Goal: Task Accomplishment & Management: Complete application form

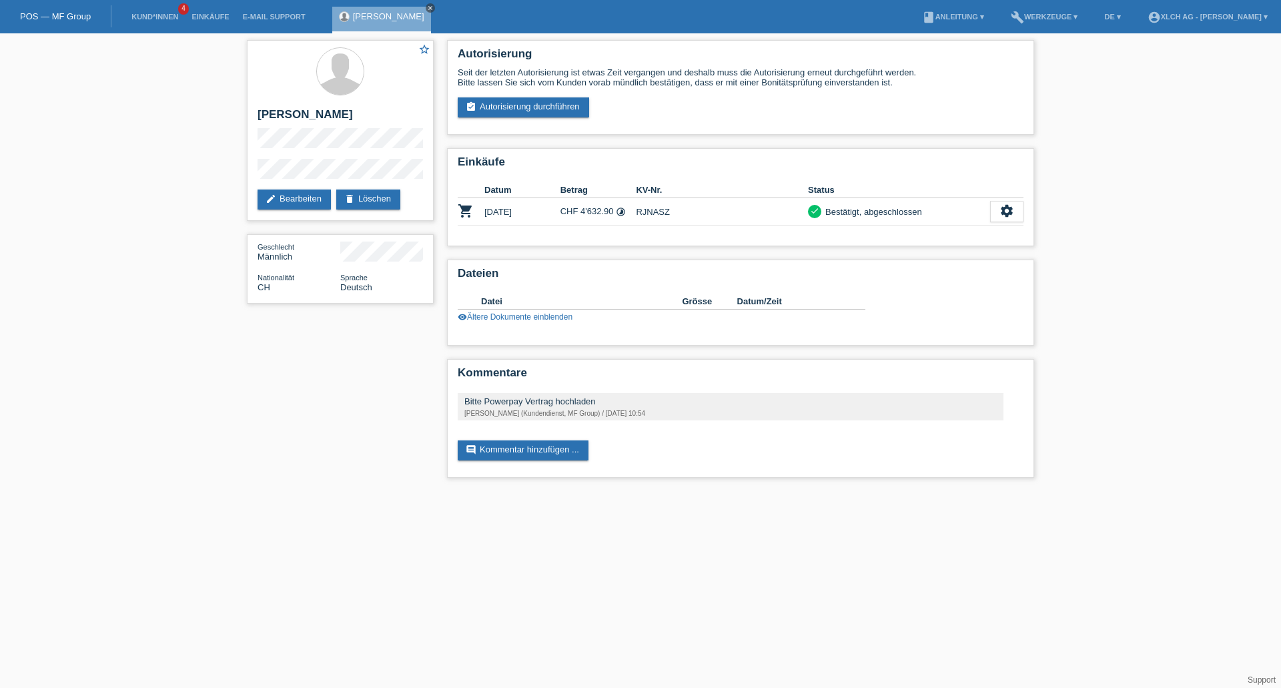
click at [427, 7] on icon "close" at bounding box center [430, 8] width 7 height 7
click at [151, 19] on link "Kund*innen" at bounding box center [155, 17] width 60 height 8
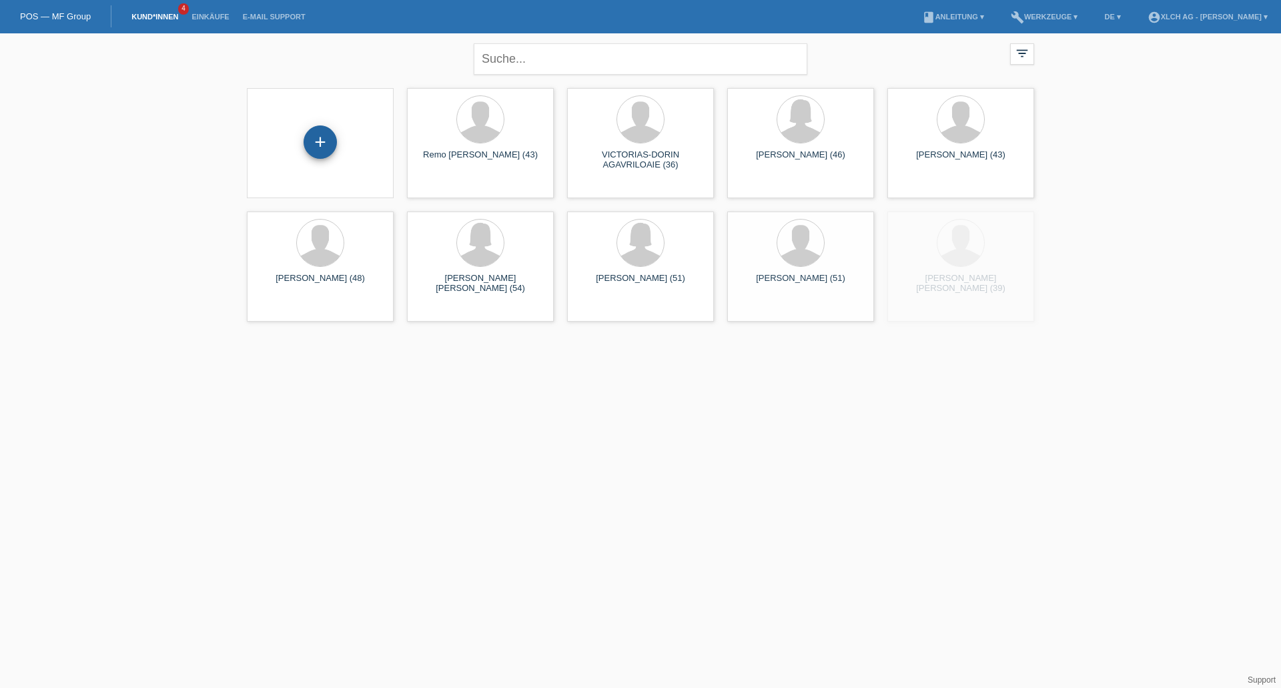
click at [310, 145] on div "+" at bounding box center [320, 141] width 33 height 33
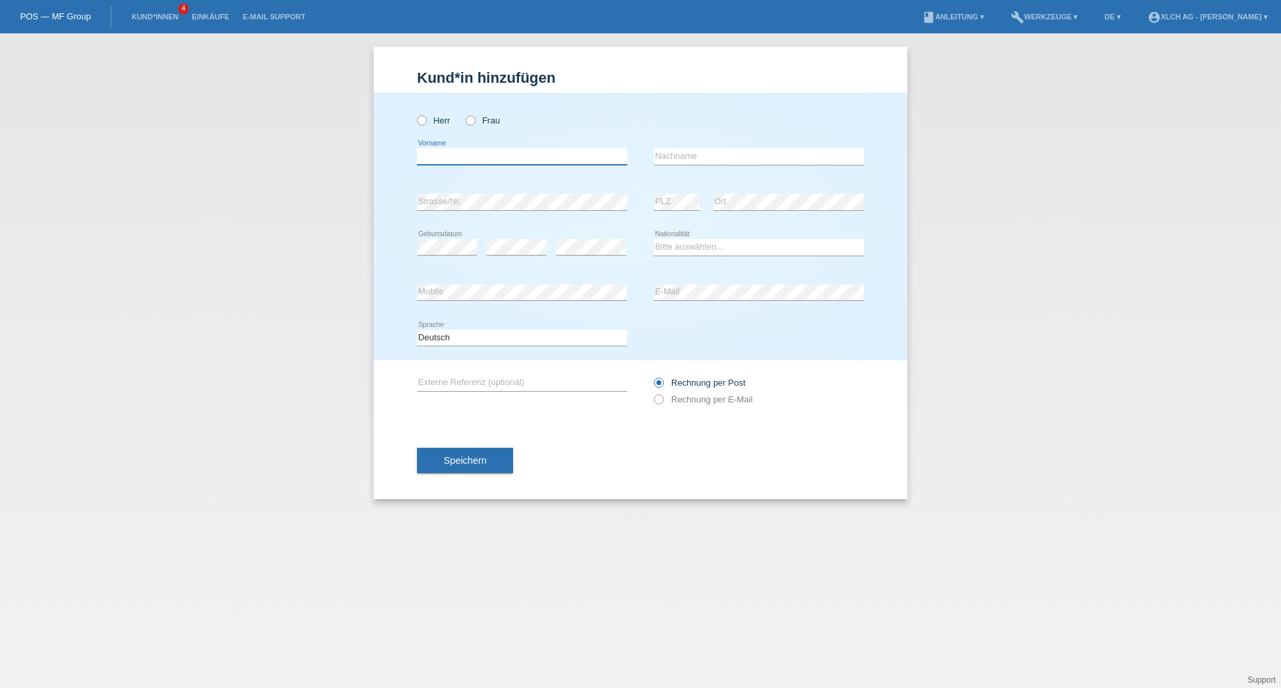
click at [432, 156] on input "text" at bounding box center [522, 156] width 210 height 17
click at [464, 113] on icon at bounding box center [464, 113] width 0 height 0
click at [469, 119] on input "Frau" at bounding box center [470, 119] width 9 height 9
radio input "true"
click at [461, 147] on div "error Vorname" at bounding box center [522, 156] width 210 height 45
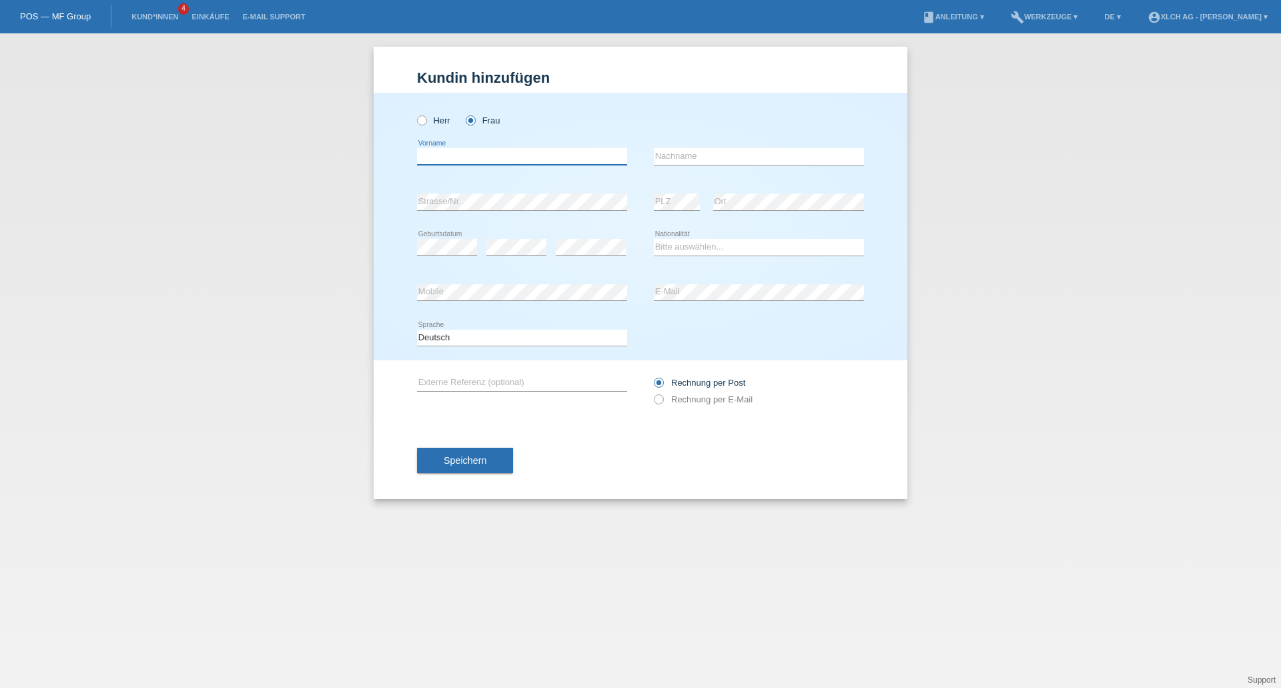
click at [461, 153] on input "text" at bounding box center [522, 156] width 210 height 17
type input "Akona"
type input "Sadiki"
click at [705, 250] on select "Bitte auswählen... Schweiz Deutschland Liechtenstein Österreich ------------ Af…" at bounding box center [759, 247] width 210 height 16
select select "RS"
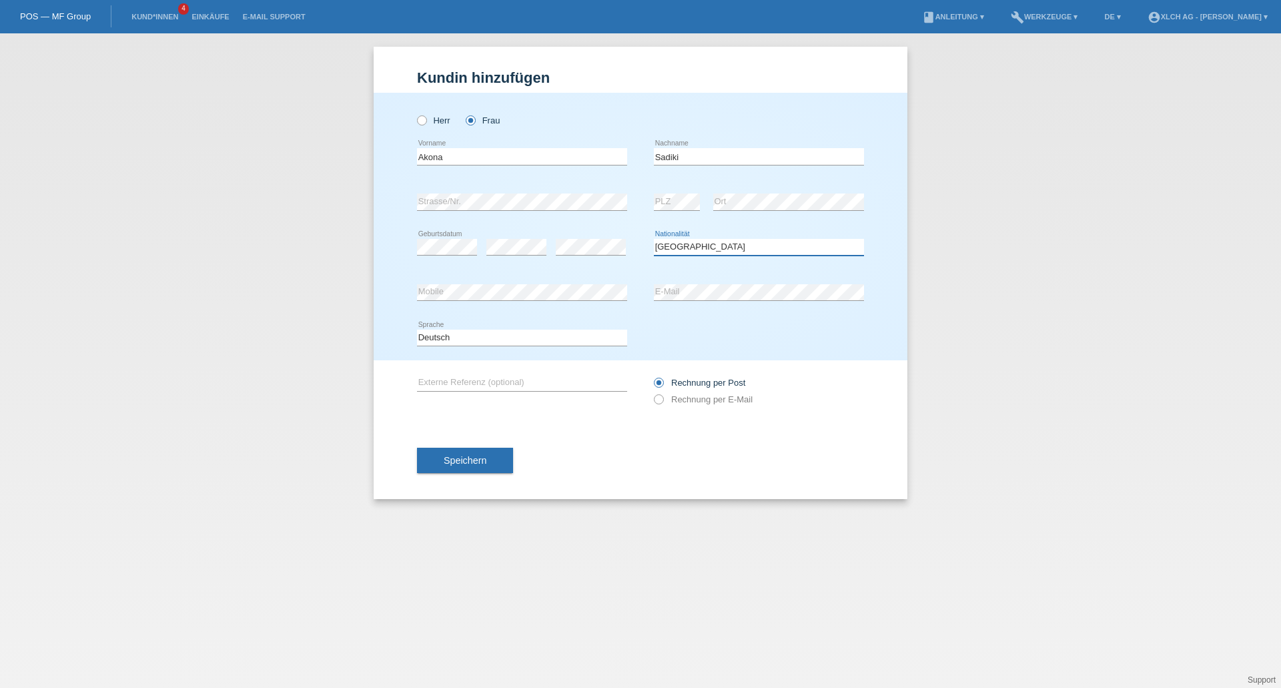
click at [654, 239] on select "Bitte auswählen... Schweiz Deutschland Liechtenstein Österreich ------------ Af…" at bounding box center [759, 247] width 210 height 16
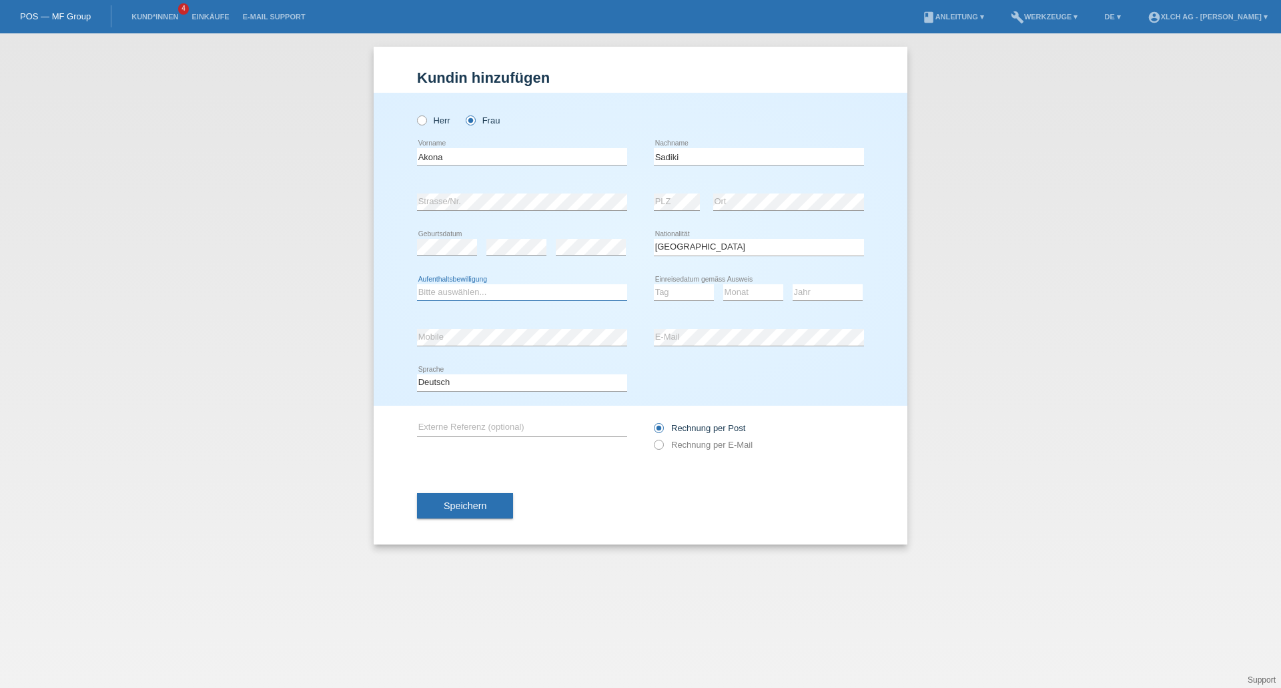
click at [503, 296] on select "Bitte auswählen... C B B - Flüchtlingsstatus Andere" at bounding box center [522, 292] width 210 height 16
select select "C"
click at [417, 284] on select "Bitte auswählen... C B B - Flüchtlingsstatus Andere" at bounding box center [522, 292] width 210 height 16
click at [675, 295] on select "Tag 01 02 03 04 05 06 07 08 09 10 11" at bounding box center [684, 292] width 60 height 16
click at [860, 367] on div "Deutsch Français Italiano English error Sprache" at bounding box center [640, 382] width 447 height 45
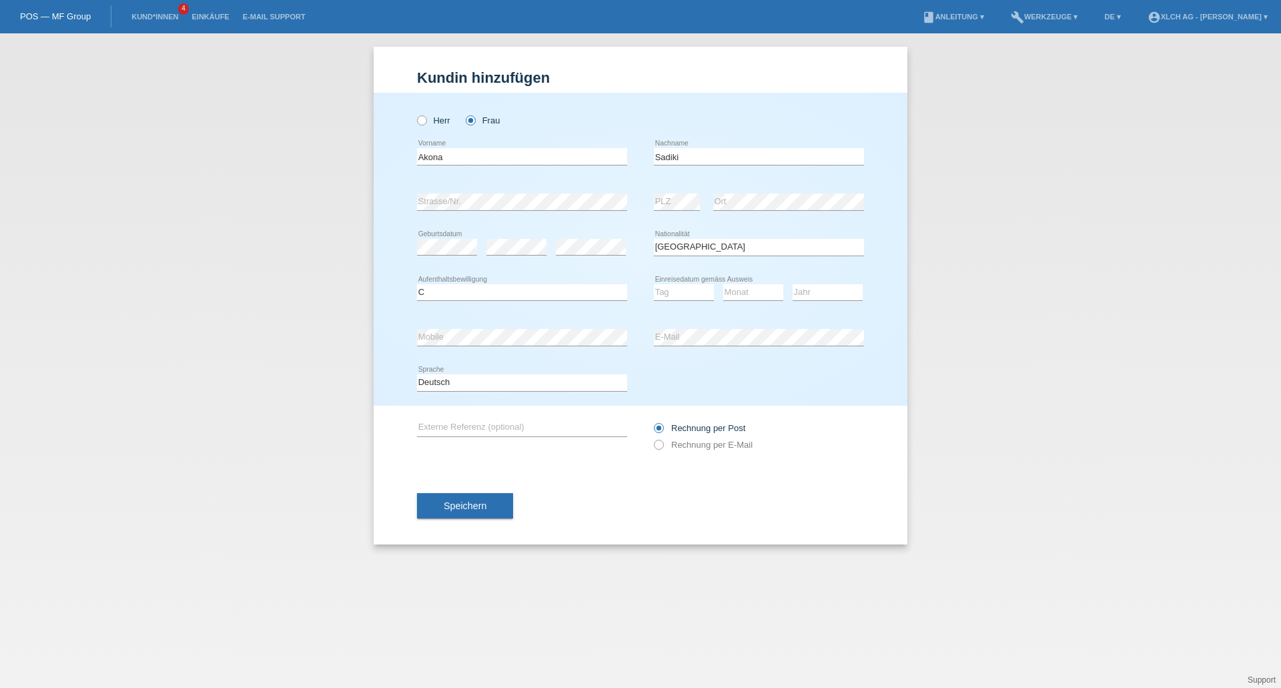
click at [820, 382] on div "Deutsch Français Italiano English error Sprache" at bounding box center [640, 382] width 447 height 45
click at [461, 149] on input "Akona" at bounding box center [522, 156] width 210 height 17
type input "A"
type input "[PERSON_NAME]"
click at [514, 233] on div "error" at bounding box center [517, 247] width 60 height 45
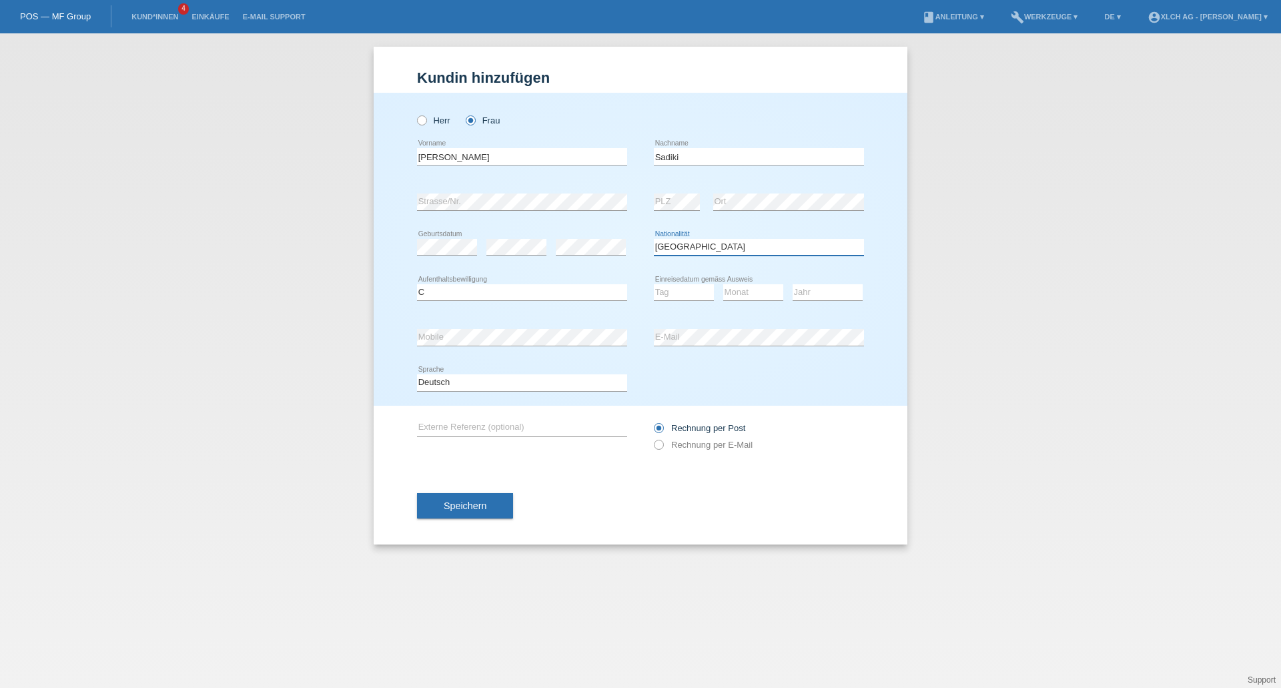
click at [713, 242] on select "Bitte auswählen... Schweiz Deutschland Liechtenstein Österreich ------------ Af…" at bounding box center [759, 247] width 210 height 16
select select "CH"
click at [654, 239] on select "Bitte auswählen... Schweiz Deutschland Liechtenstein Österreich ------------ Af…" at bounding box center [759, 247] width 210 height 16
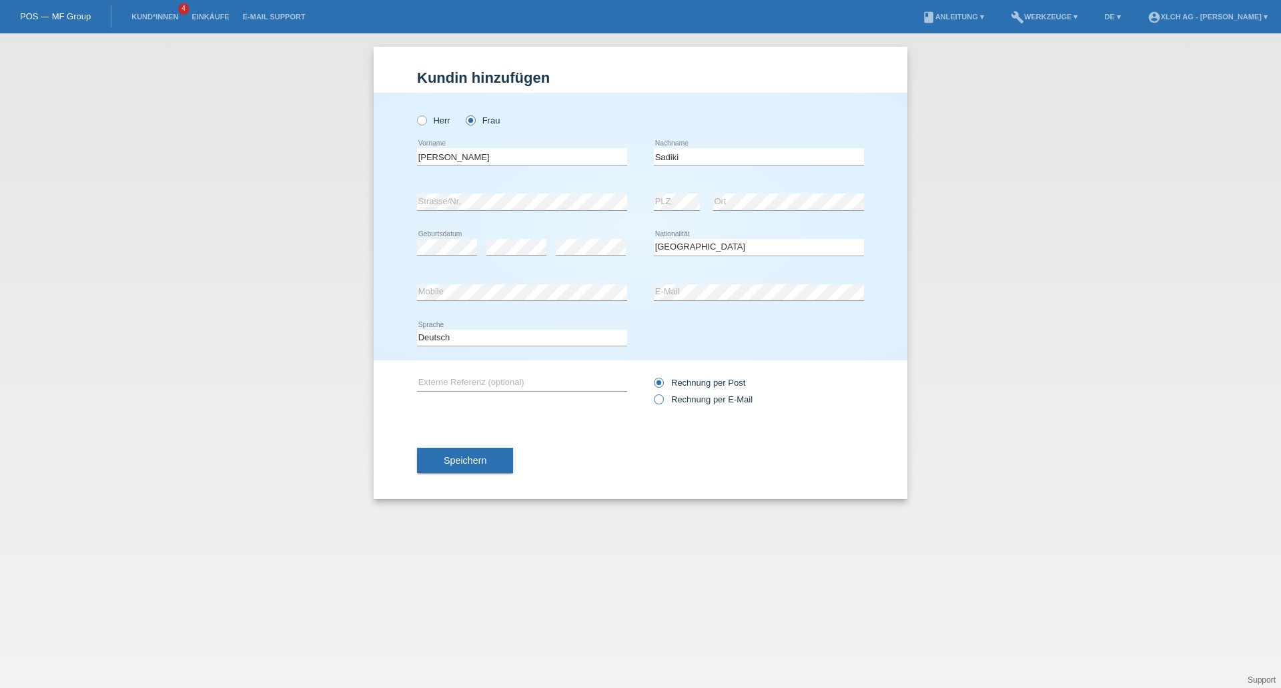
click at [652, 392] on icon at bounding box center [652, 392] width 0 height 0
click at [658, 397] on input "Rechnung per E-Mail" at bounding box center [658, 402] width 9 height 17
radio input "true"
click at [501, 461] on button "Speichern" at bounding box center [465, 460] width 96 height 25
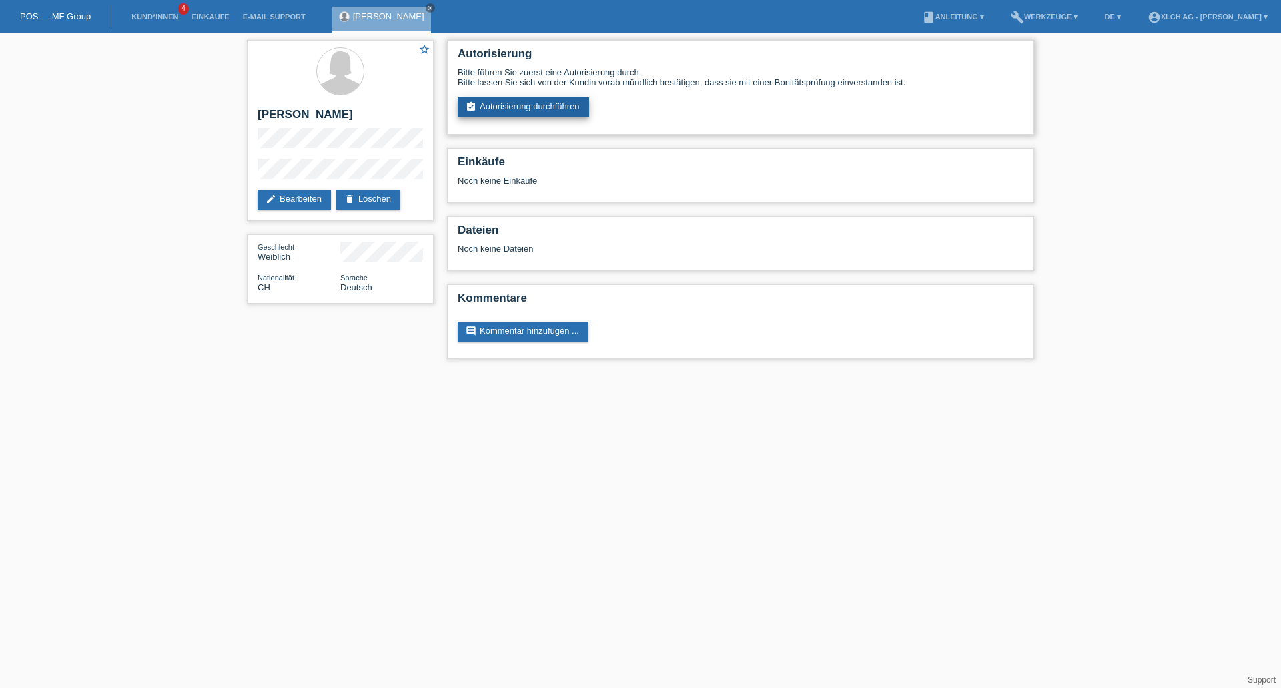
click at [568, 111] on link "assignment_turned_in Autorisierung durchführen" at bounding box center [523, 107] width 131 height 20
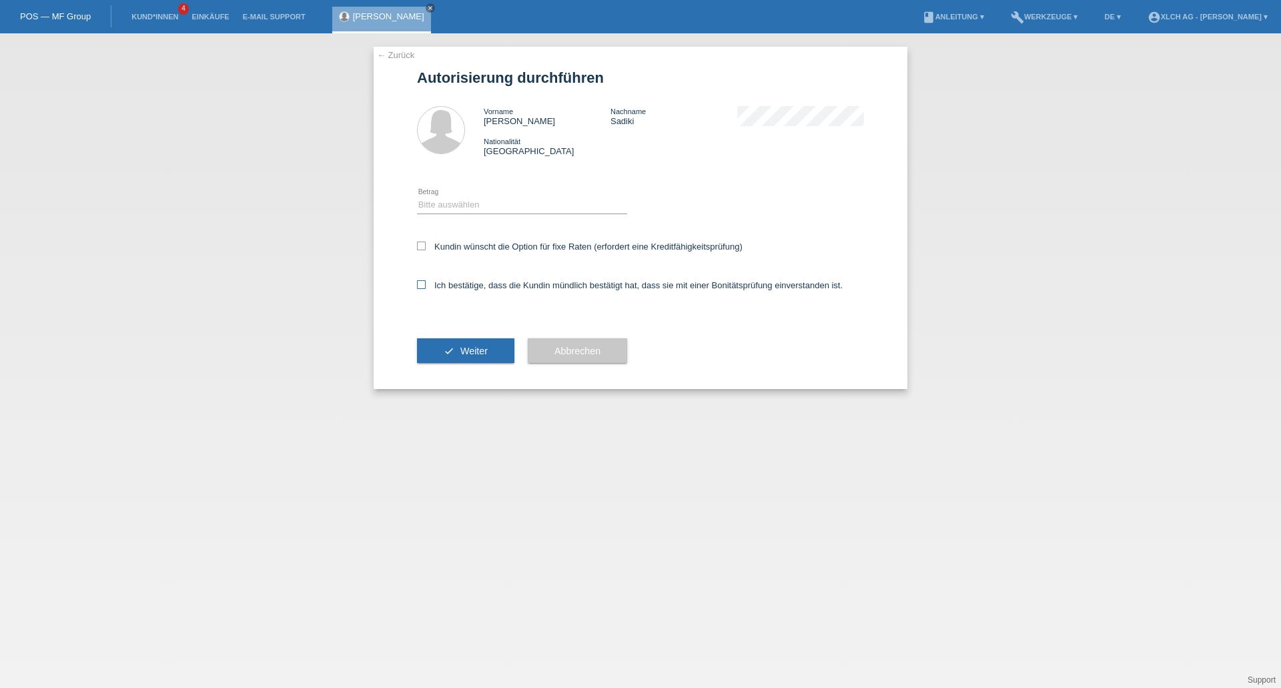
click at [431, 283] on label "Ich bestätige, dass die Kundin mündlich bestätigt hat, dass sie mit einer Bonit…" at bounding box center [630, 285] width 426 height 10
click at [426, 283] on input "Ich bestätige, dass die Kundin mündlich bestätigt hat, dass sie mit einer Bonit…" at bounding box center [421, 284] width 9 height 9
checkbox input "true"
click at [449, 342] on button "check Weiter" at bounding box center [465, 350] width 97 height 25
click at [470, 210] on select "Bitte auswählen CHF 1.00 - CHF 499.00 CHF 500.00 - CHF 1'999.00 CHF 2'000.00 - …" at bounding box center [522, 205] width 210 height 16
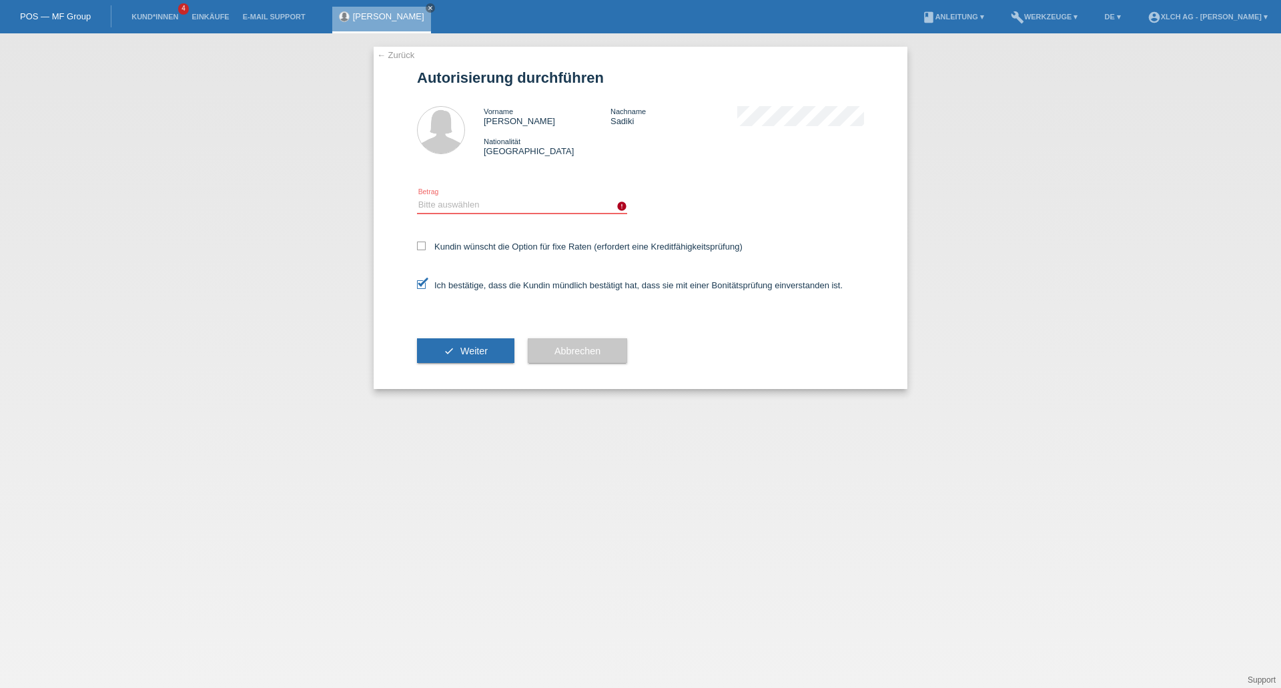
select select "3"
click at [417, 197] on select "Bitte auswählen CHF 1.00 - CHF 499.00 CHF 500.00 - CHF 1'999.00 CHF 2'000.00 - …" at bounding box center [522, 205] width 210 height 16
click at [472, 346] on span "Weiter" at bounding box center [474, 351] width 27 height 11
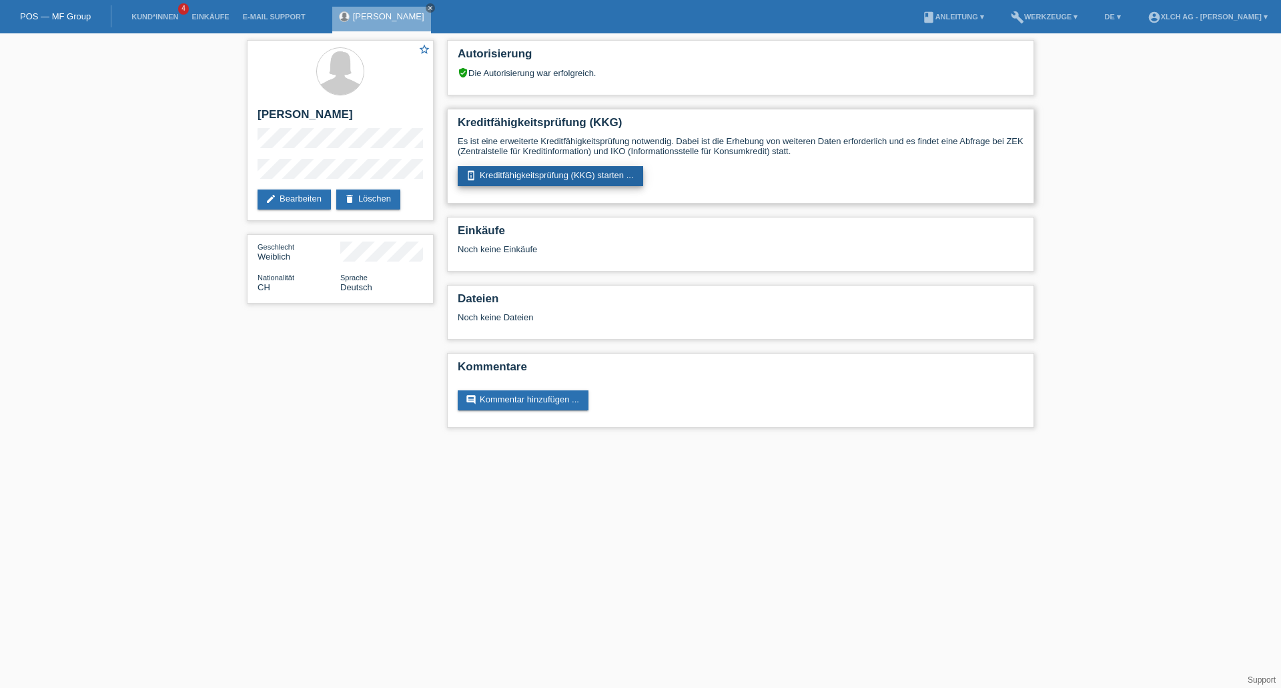
click at [531, 177] on link "perm_device_information Kreditfähigkeitsprüfung (KKG) starten ..." at bounding box center [551, 176] width 186 height 20
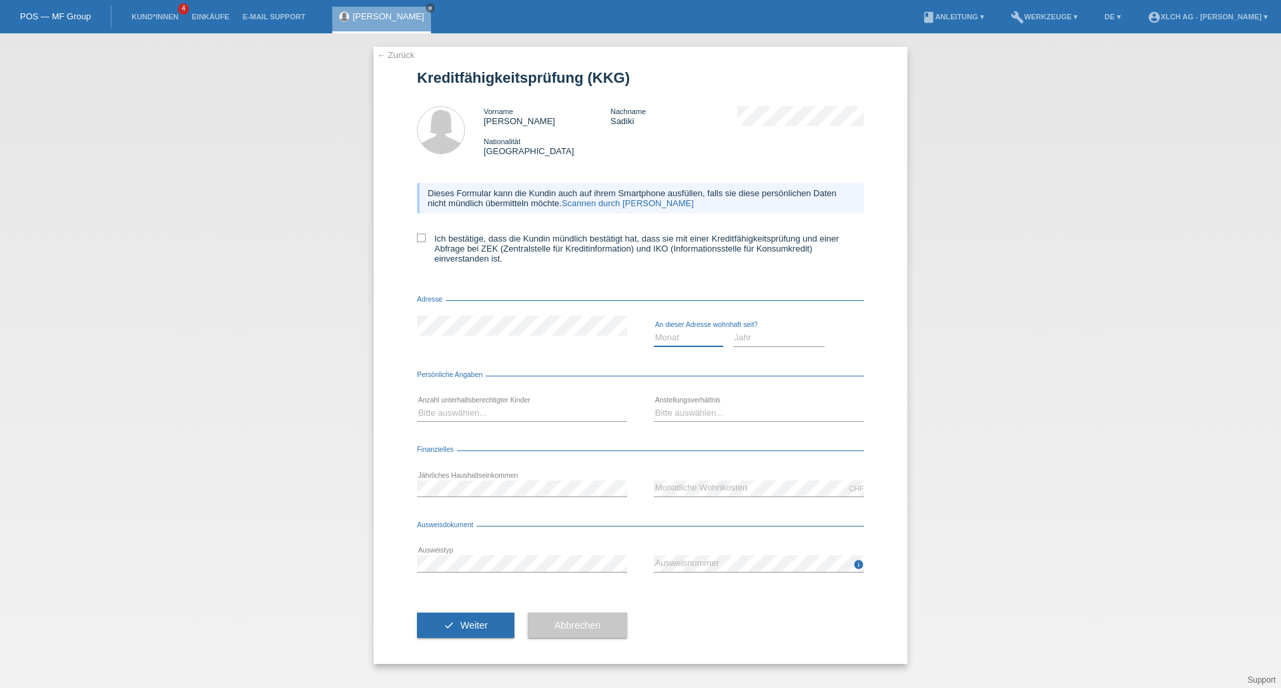
click at [674, 336] on select "Monat 01 02 03 04 05 06 07 08 09 10" at bounding box center [688, 338] width 69 height 16
select select "01"
click at [654, 330] on select "Monat 01 02 03 04 05 06 07 08 09 10" at bounding box center [688, 338] width 69 height 16
click at [749, 342] on select "Jahr 2025 2024 2023 2022 2021 2020 2019 2018 2017 2016 2015 2014 2013 2012 2011…" at bounding box center [779, 338] width 92 height 16
select select "2019"
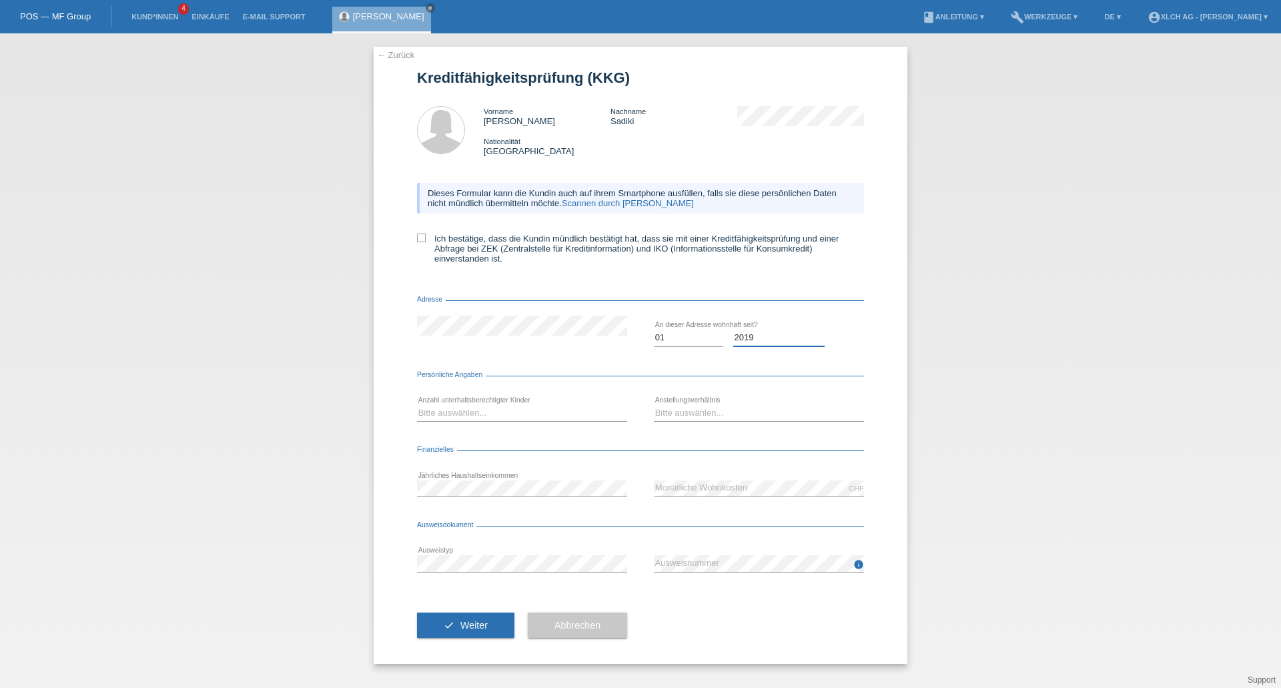
click at [733, 330] on select "Jahr 2025 2024 2023 2022 2021 2020 2019 2018 2017 2016 2015 2014 2013 2012 2011…" at bounding box center [779, 338] width 92 height 16
click at [706, 341] on select "Monat 01 02 03 04 05 06 07 08 09 10" at bounding box center [688, 338] width 69 height 16
select select "10"
click at [654, 330] on select "Monat 01 02 03 04 05 06 07 08 09 10" at bounding box center [688, 338] width 69 height 16
click at [515, 418] on select "Bitte auswählen... 0 1 2 3 4 5 6 7 8 9" at bounding box center [522, 413] width 210 height 16
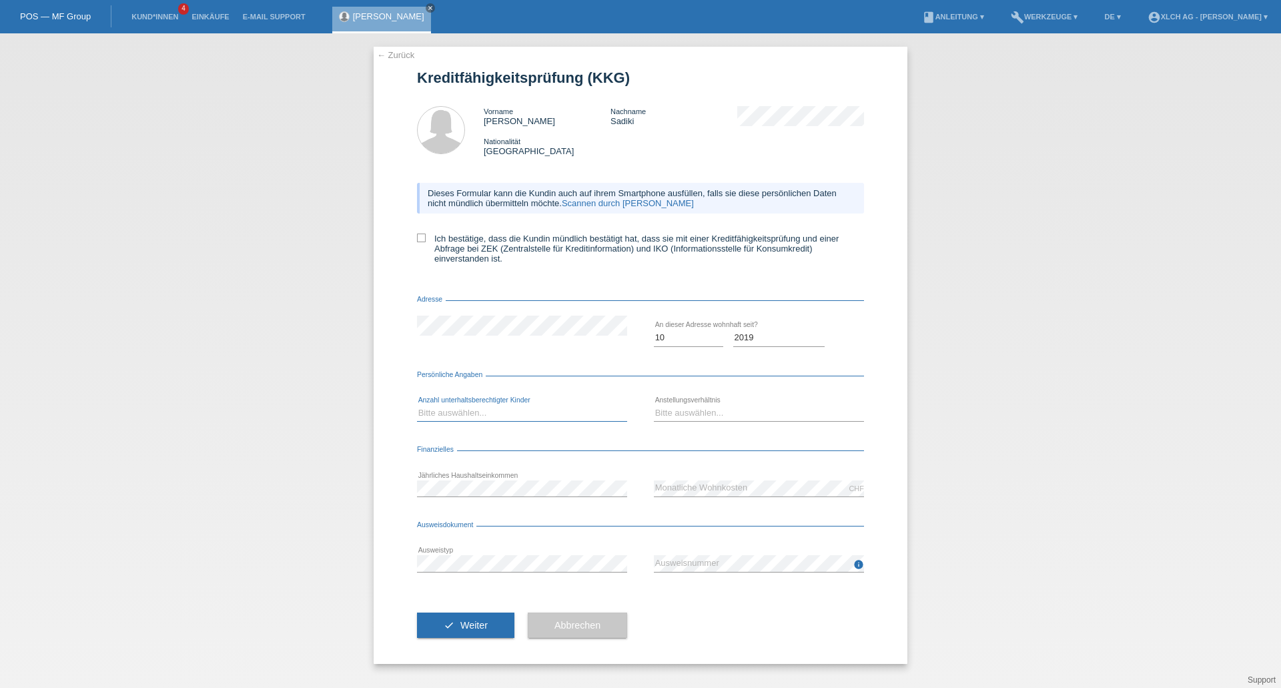
select select "1"
click at [417, 405] on select "Bitte auswählen... 0 1 2 3 4 5 6 7 8 9" at bounding box center [522, 413] width 210 height 16
click at [684, 416] on select "Bitte auswählen... Unbefristet Befristet Lehrling/Student Pensioniert Nicht arb…" at bounding box center [759, 413] width 210 height 16
select select "UNLIMITED"
click at [654, 405] on select "Bitte auswählen... Unbefristet Befristet Lehrling/Student Pensioniert Nicht arb…" at bounding box center [759, 413] width 210 height 16
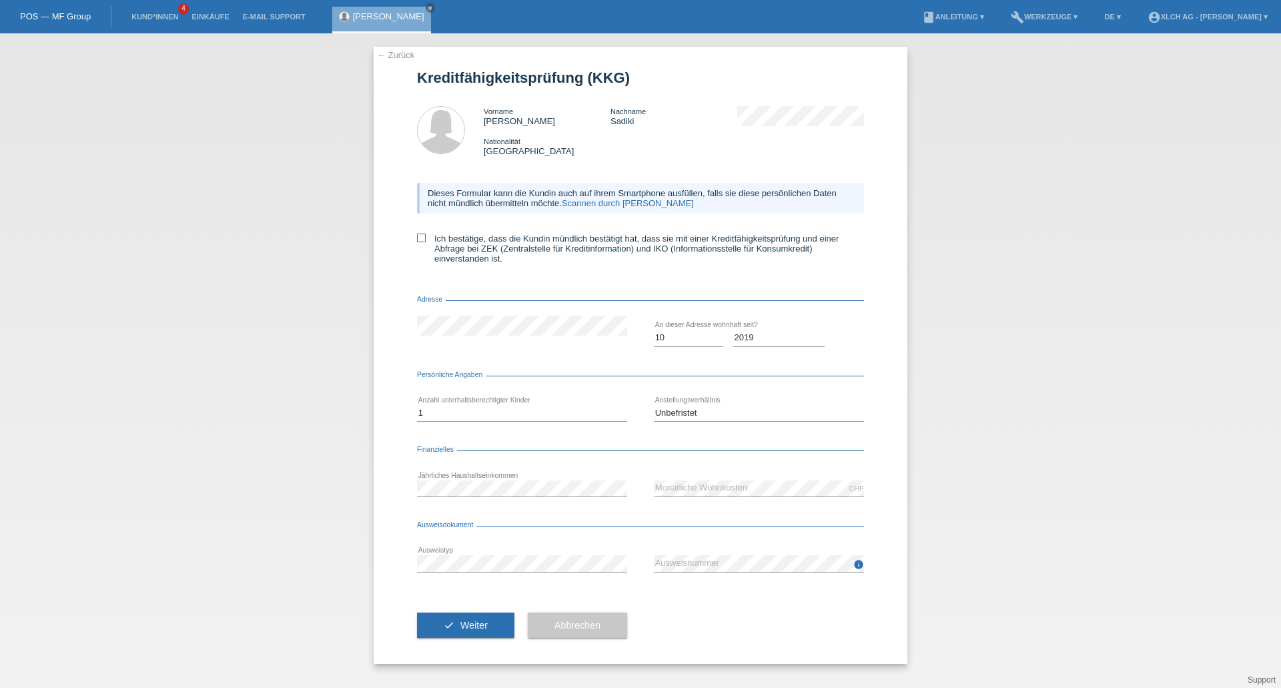
click at [422, 242] on icon at bounding box center [421, 238] width 9 height 9
click at [422, 242] on input "Ich bestätige, dass die Kundin mündlich bestätigt hat, dass sie mit einer Kredi…" at bounding box center [421, 238] width 9 height 9
checkbox input "true"
click at [729, 575] on div "info error Ausweisnummer" at bounding box center [759, 563] width 210 height 45
click at [491, 632] on button "check Weiter" at bounding box center [465, 625] width 97 height 25
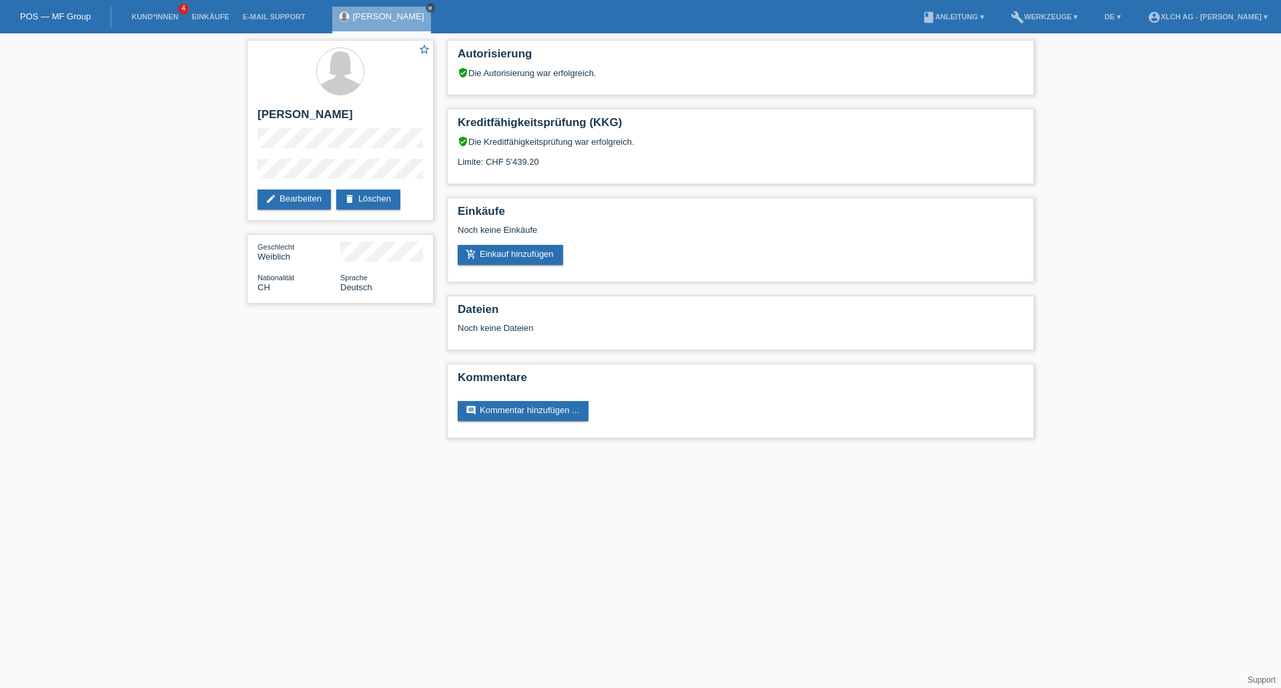
click at [427, 6] on icon "close" at bounding box center [430, 8] width 7 height 7
click at [148, 10] on li "Kund*innen 4" at bounding box center [155, 17] width 60 height 34
click at [149, 14] on link "Kund*innen" at bounding box center [155, 17] width 60 height 8
